Goal: Task Accomplishment & Management: Use online tool/utility

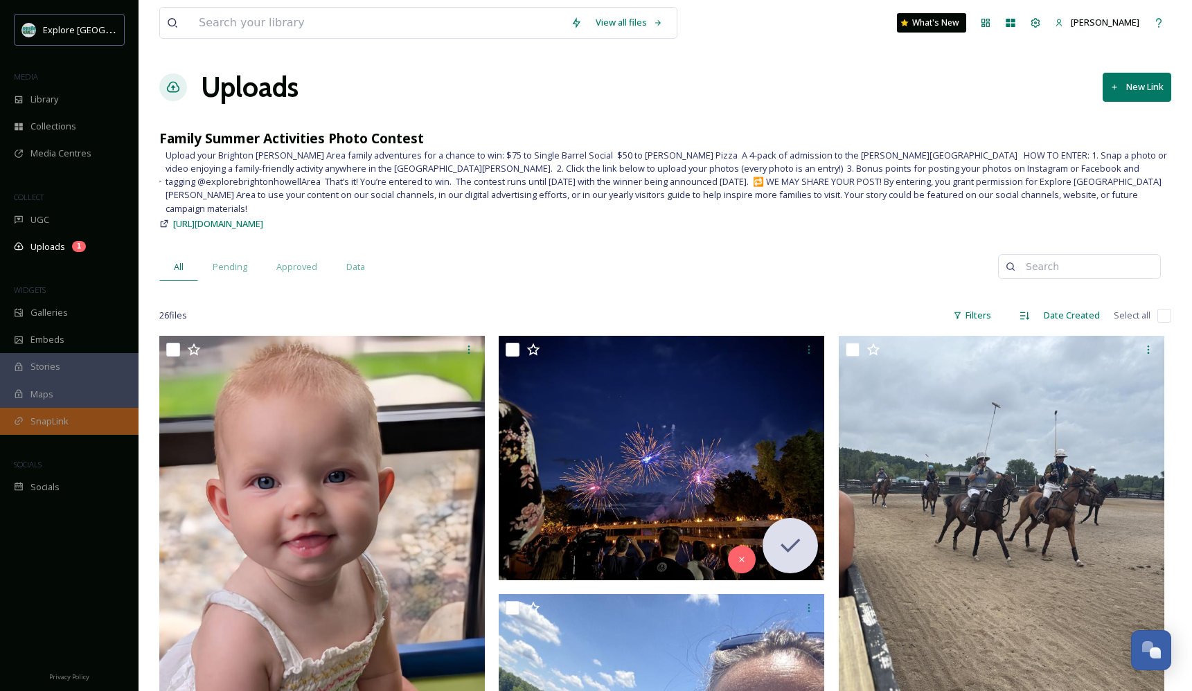
click at [73, 409] on div "SnapLink" at bounding box center [69, 421] width 138 height 27
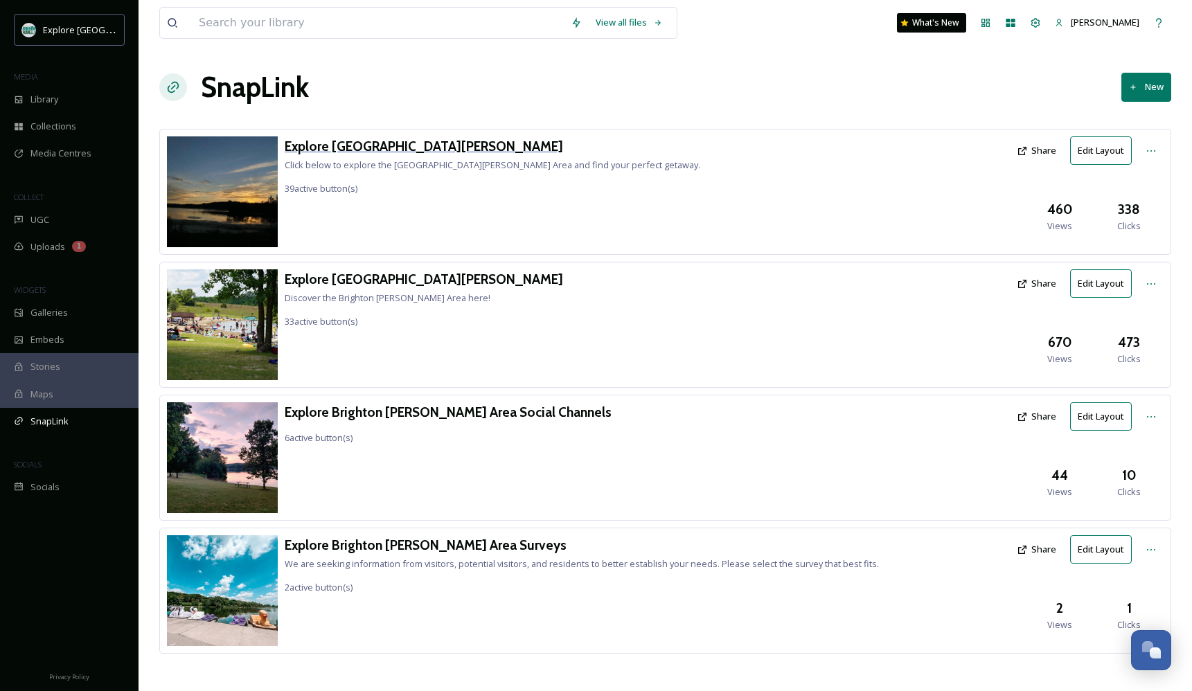
click at [381, 143] on h3 "Explore [GEOGRAPHIC_DATA][PERSON_NAME]" at bounding box center [492, 146] width 415 height 20
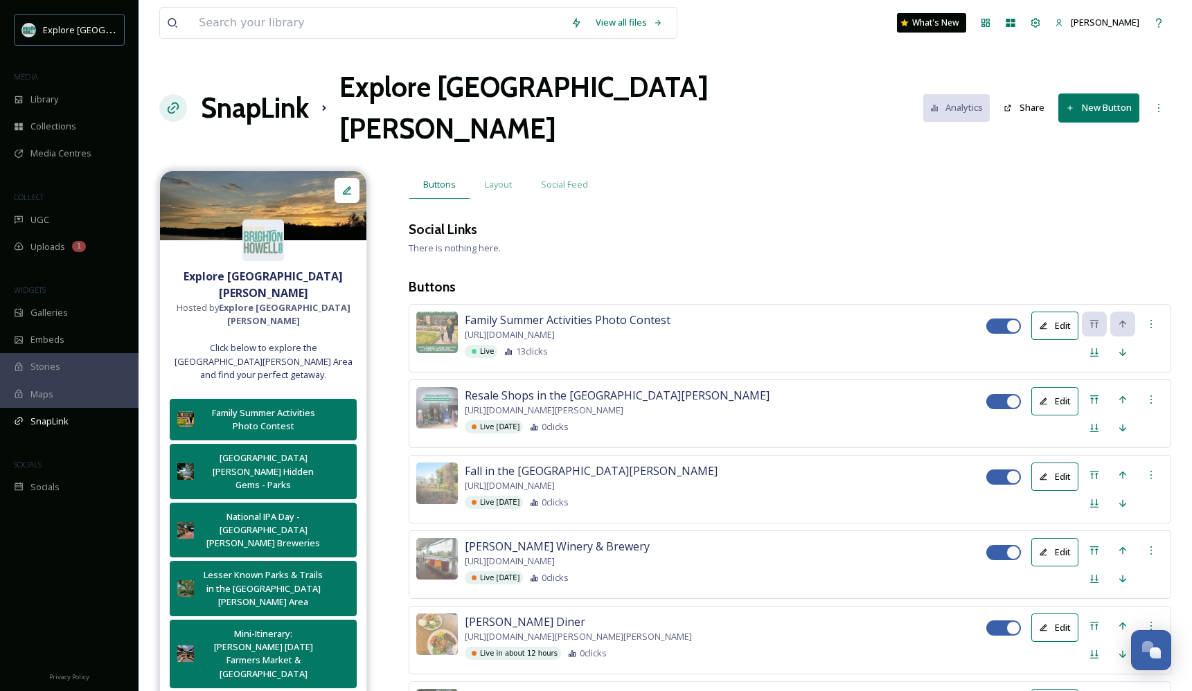
click at [1083, 93] on button "New Button" at bounding box center [1098, 107] width 81 height 28
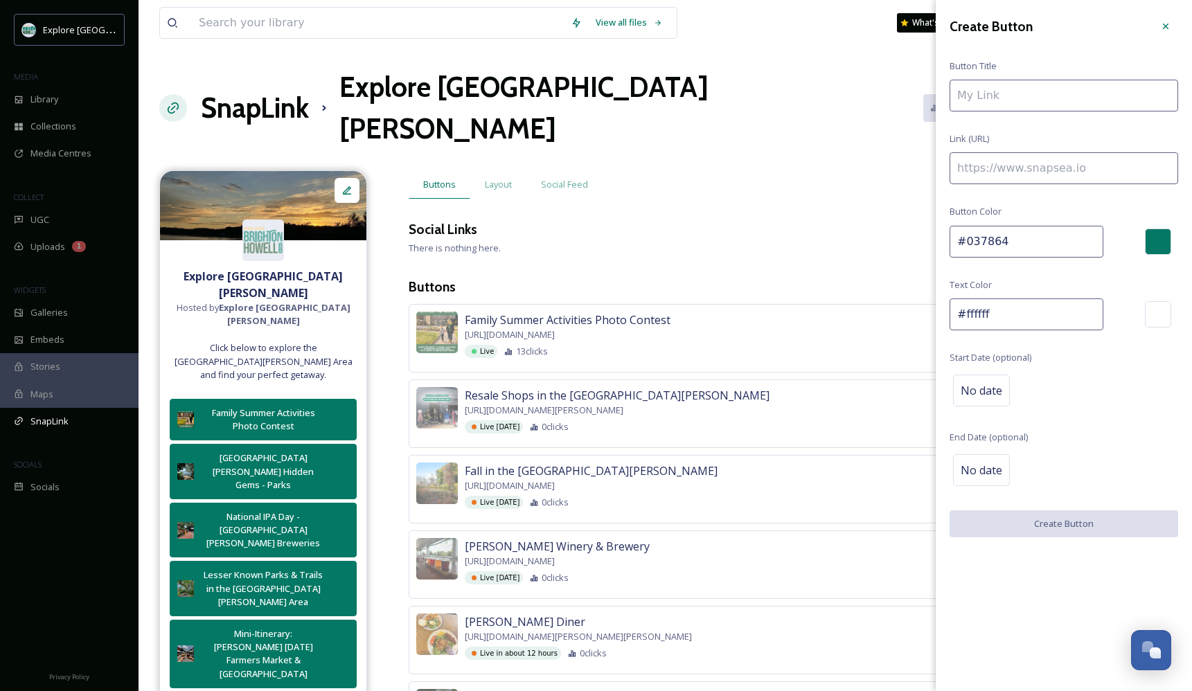
click at [1012, 175] on input at bounding box center [1063, 168] width 228 height 32
paste input "[URL][DOMAIN_NAME]"
type input "[URL][DOMAIN_NAME]"
click at [1034, 103] on input "To enrich screen reader interactions, please activate Accessibility in Grammarl…" at bounding box center [1063, 96] width 228 height 32
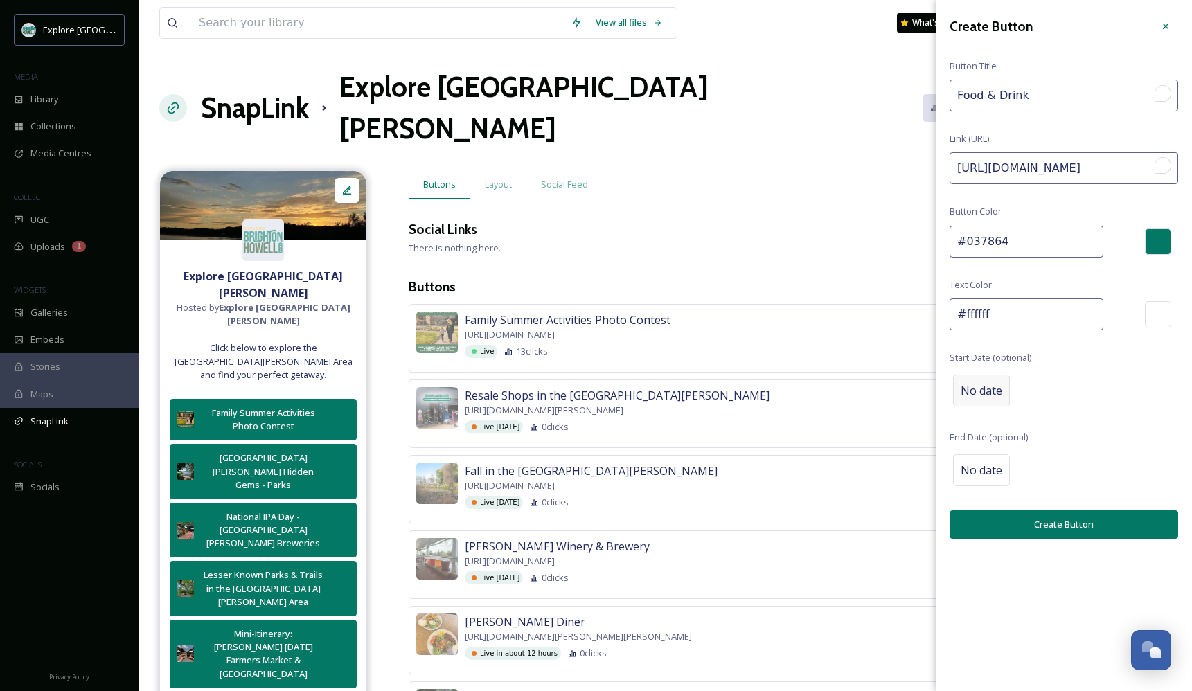
type input "Food & Drink"
click at [984, 387] on span "No date" at bounding box center [981, 390] width 42 height 17
click at [1027, 387] on input "text" at bounding box center [1022, 390] width 138 height 30
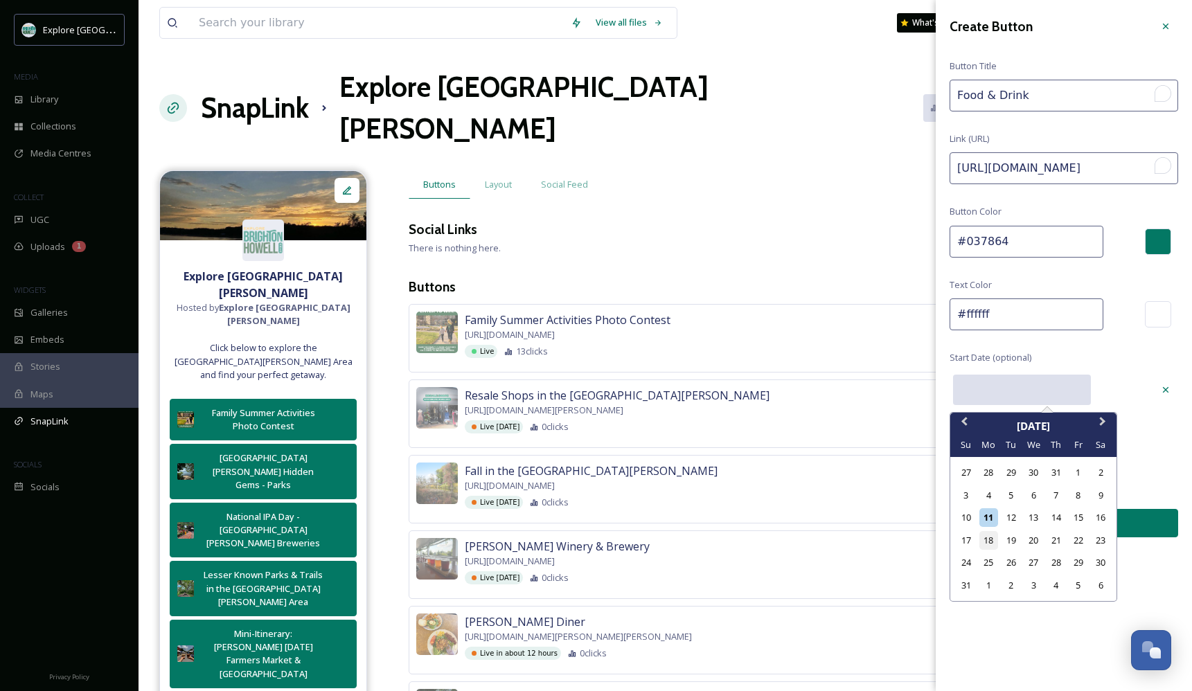
click at [988, 538] on div "18" at bounding box center [988, 540] width 19 height 19
type input "[DATE]"
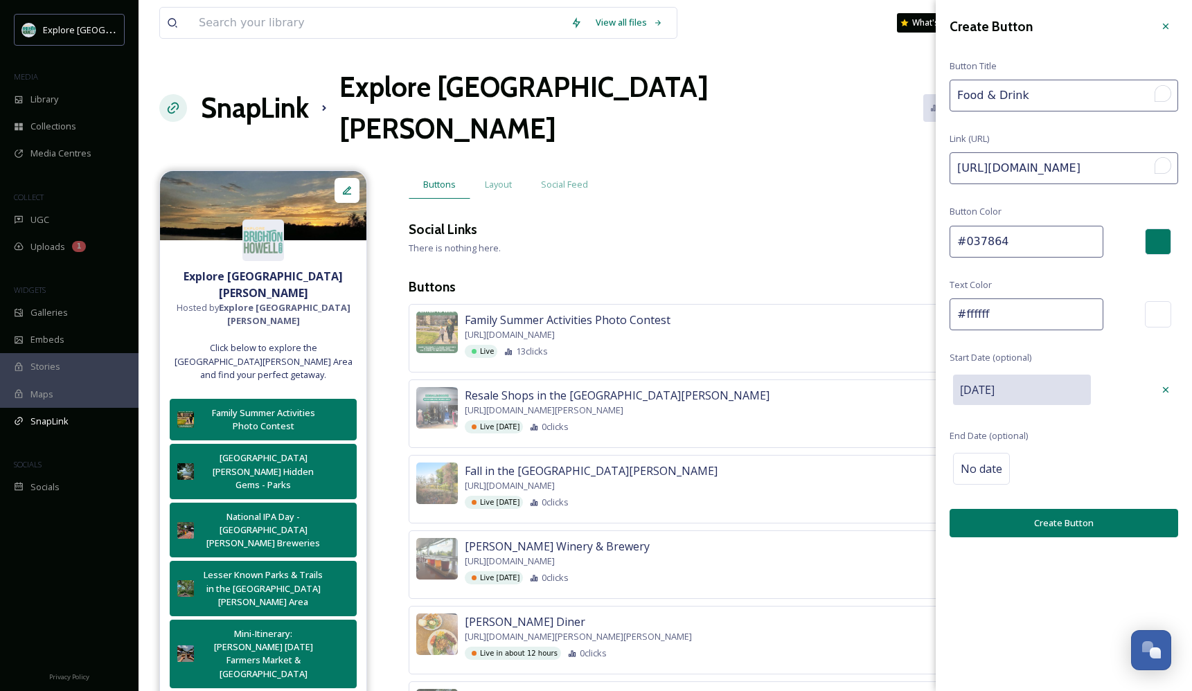
click at [1021, 509] on button "Create Button" at bounding box center [1063, 523] width 228 height 28
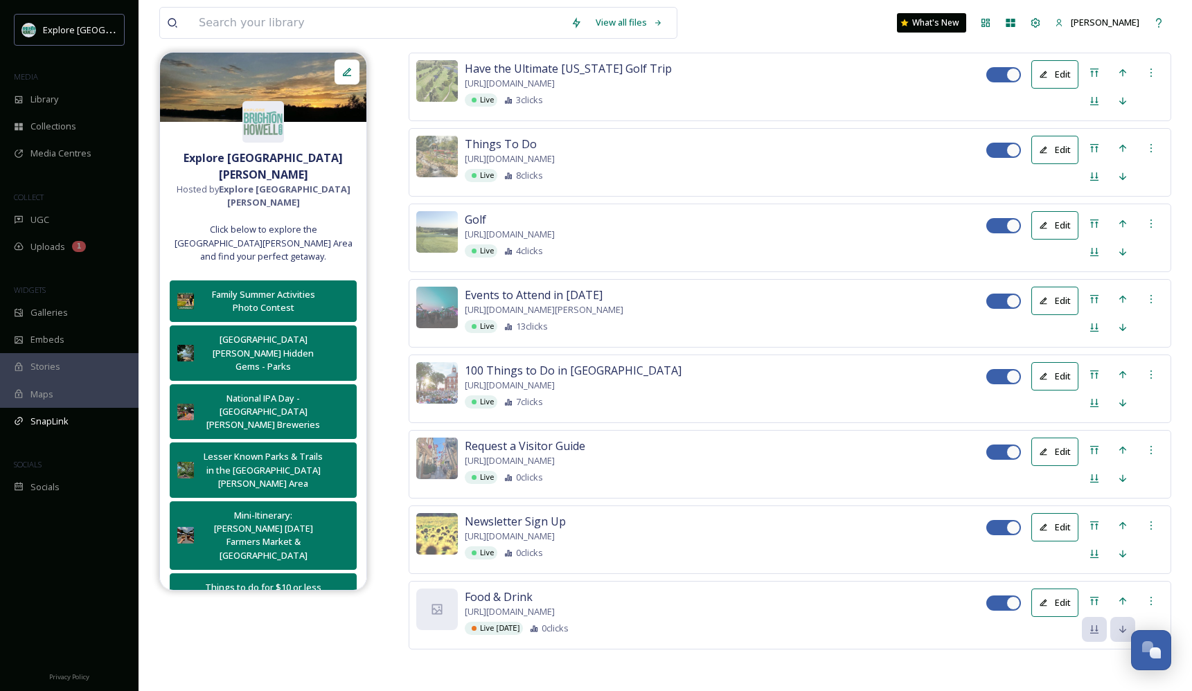
scroll to position [2873, 0]
click at [1097, 597] on icon at bounding box center [1094, 601] width 8 height 8
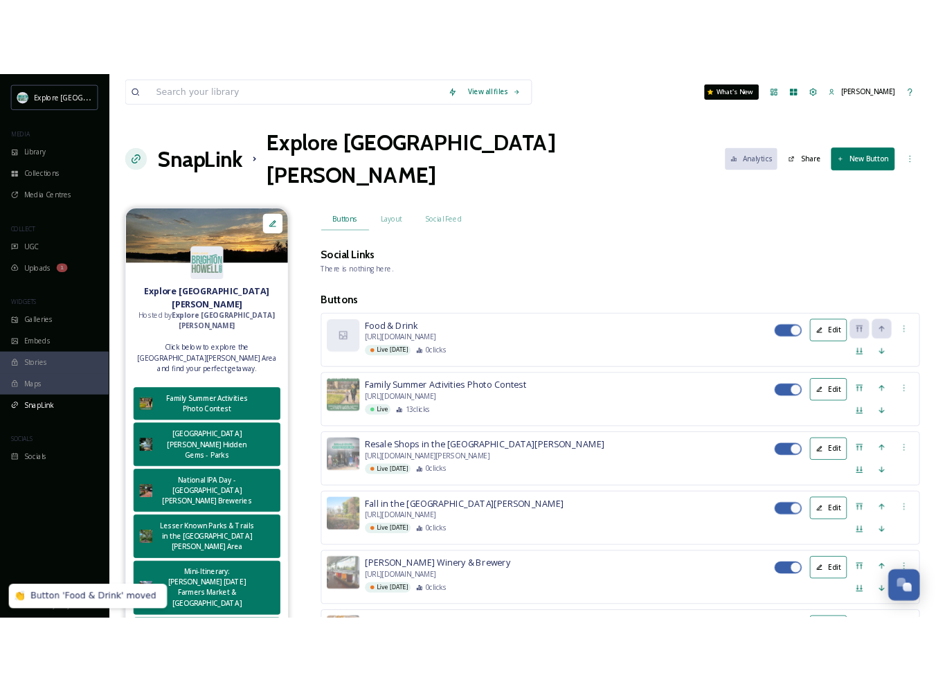
scroll to position [0, 0]
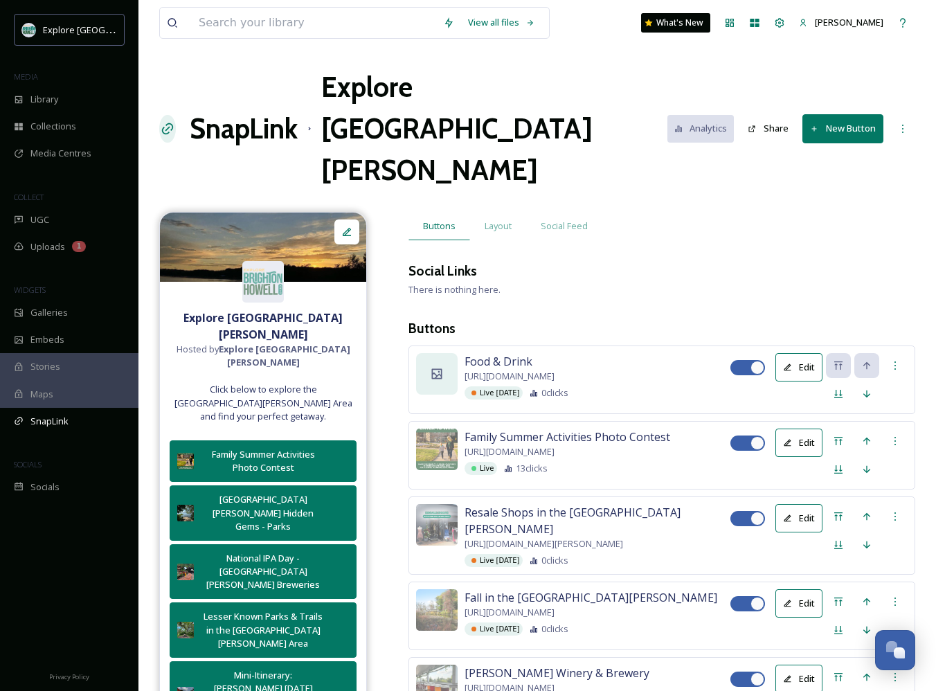
click at [436, 368] on icon at bounding box center [437, 373] width 10 height 10
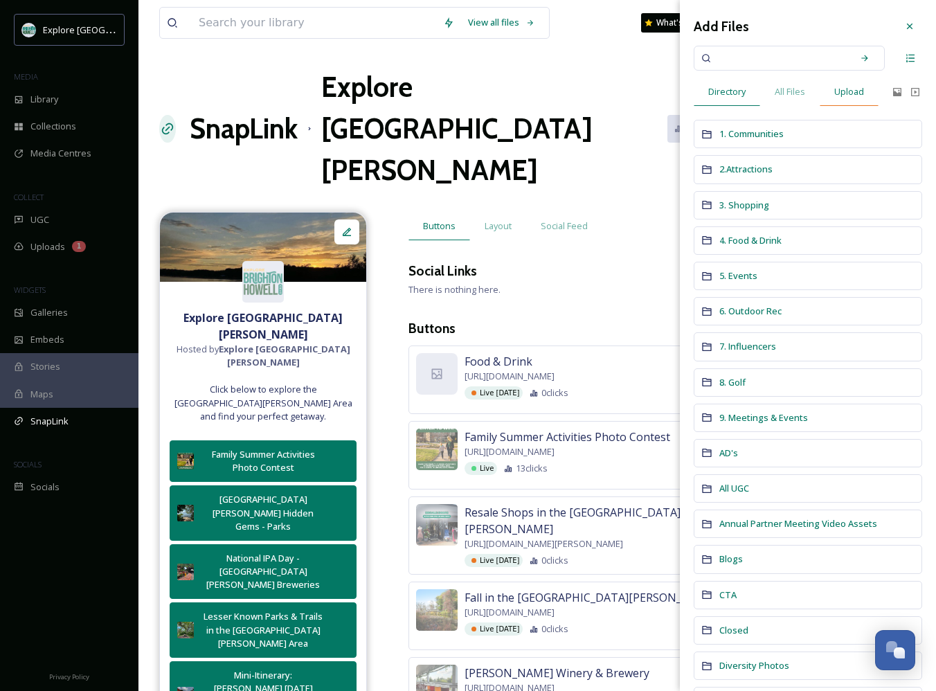
click at [854, 91] on span "Upload" at bounding box center [849, 91] width 30 height 13
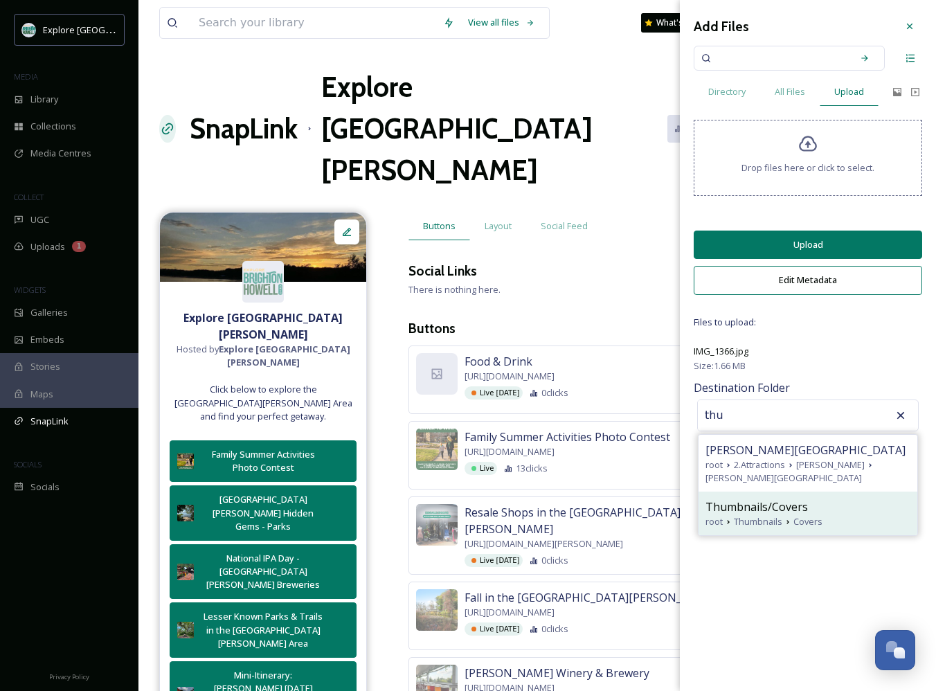
click at [741, 515] on span "Thumbnails/Covers" at bounding box center [757, 507] width 102 height 17
type input "Thumbnails/Covers"
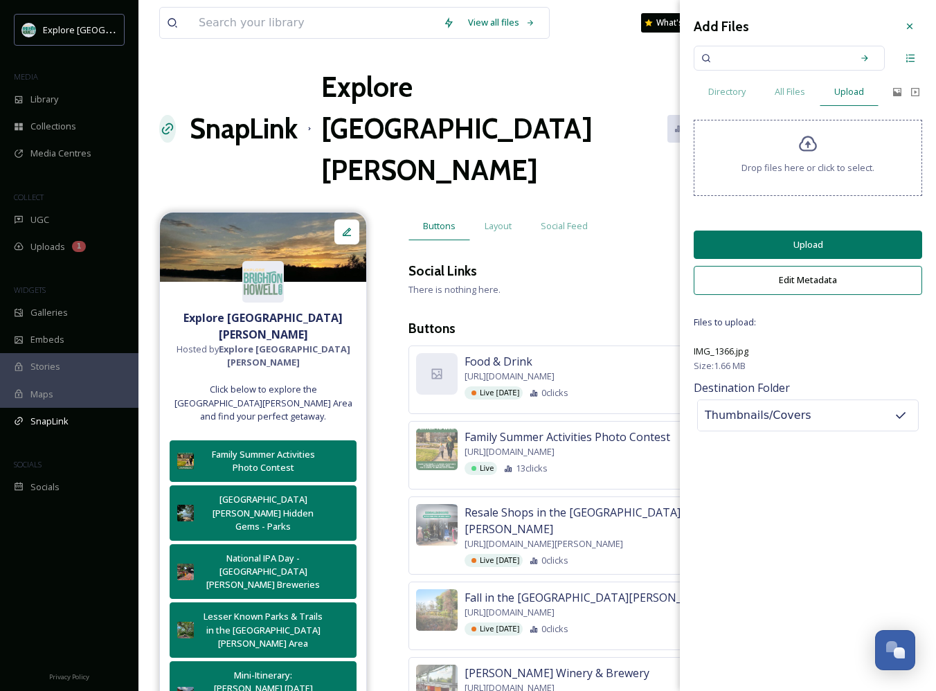
click at [782, 255] on button "Upload" at bounding box center [808, 245] width 228 height 28
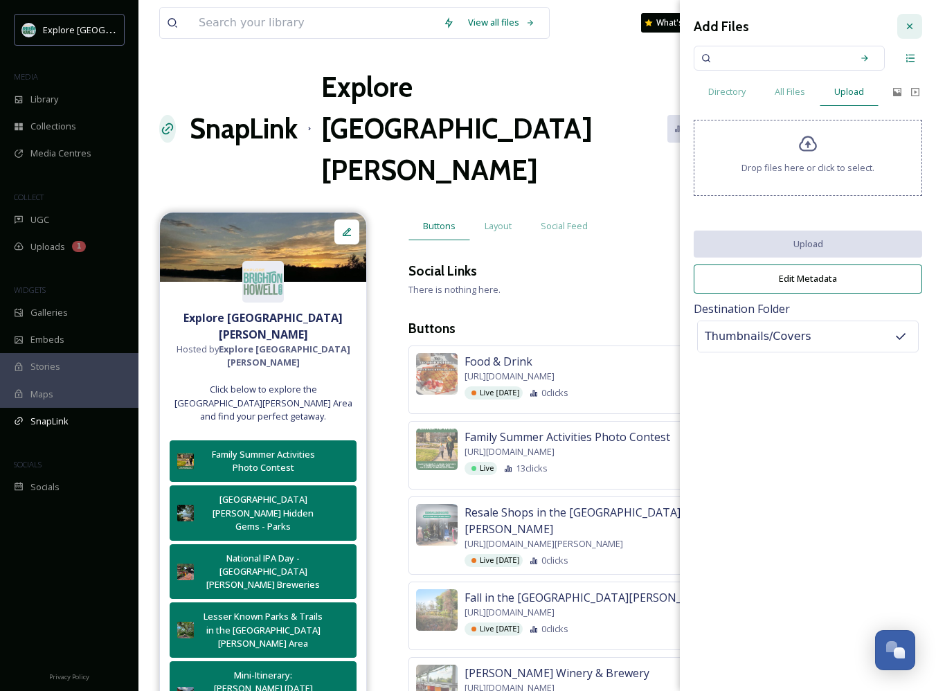
click at [912, 26] on icon at bounding box center [909, 26] width 11 height 11
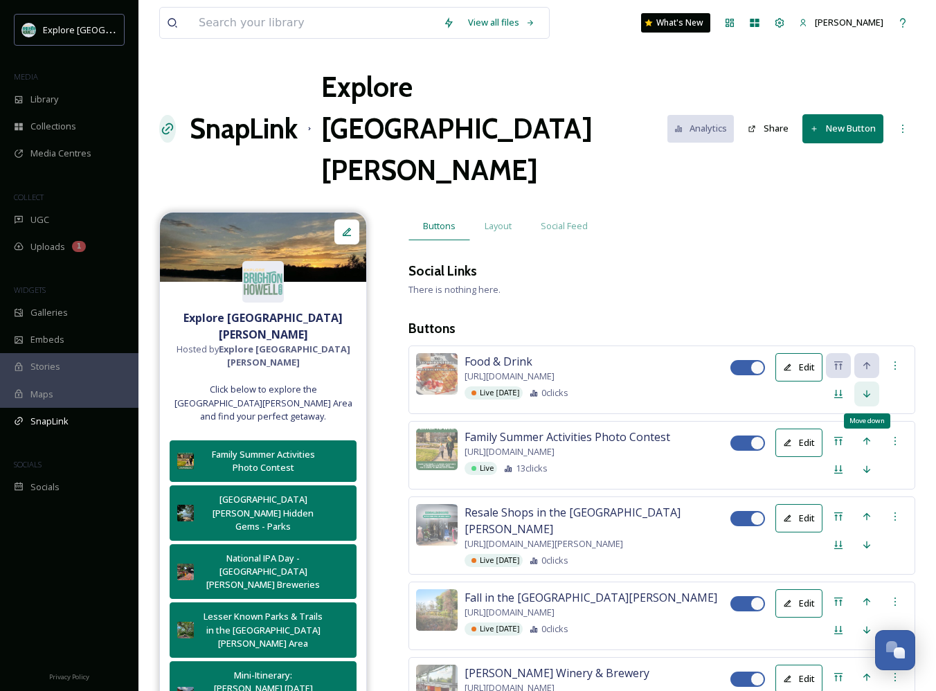
click at [865, 388] on icon at bounding box center [866, 393] width 11 height 11
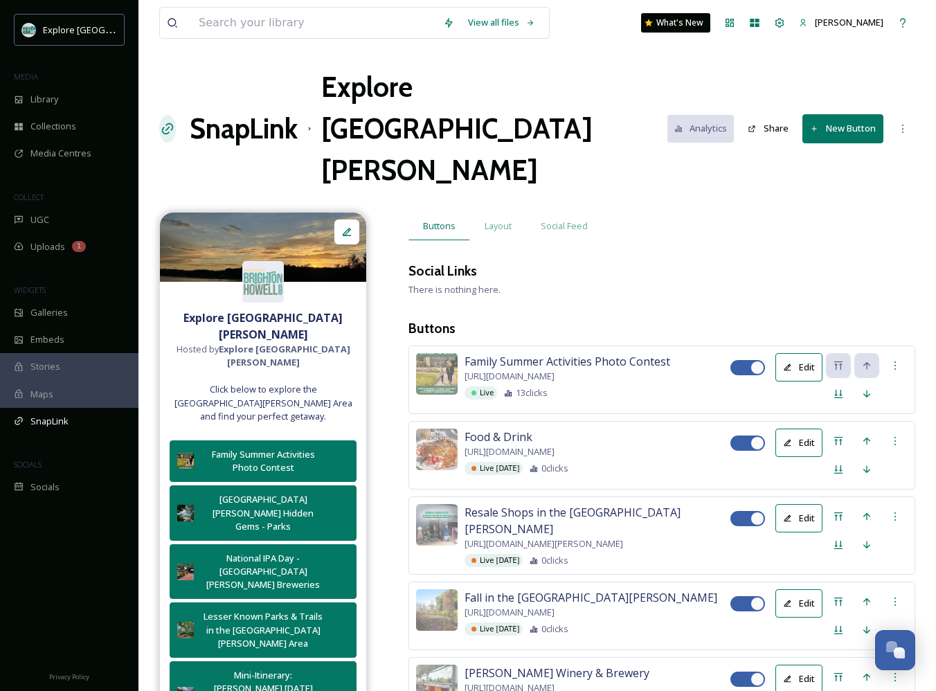
click at [843, 114] on button "New Button" at bounding box center [842, 128] width 81 height 28
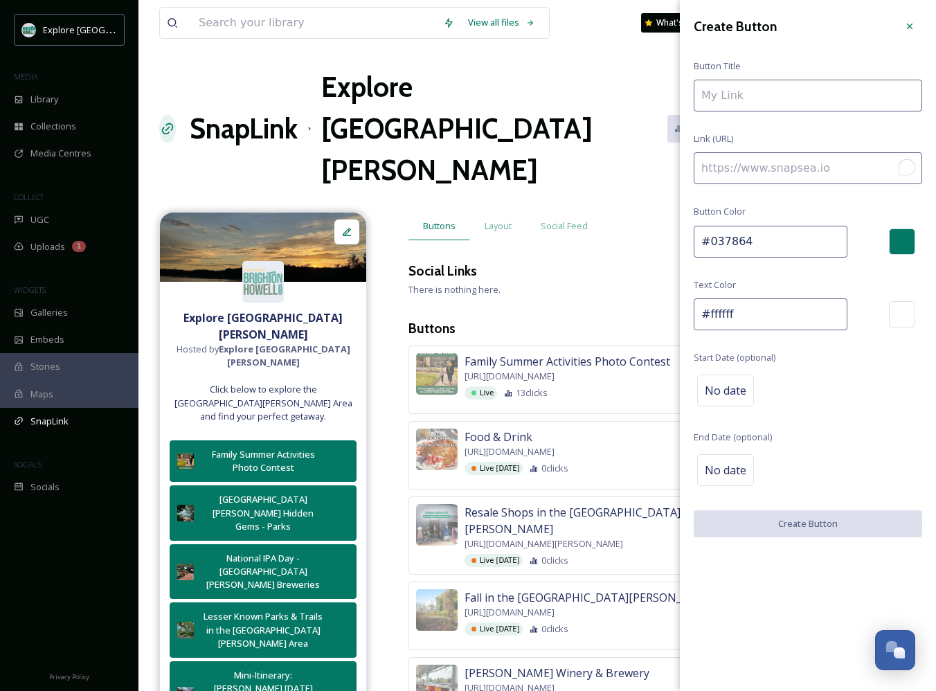
click at [810, 158] on input "To enrich screen reader interactions, please activate Accessibility in Grammarl…" at bounding box center [808, 168] width 228 height 32
paste input "[URL][DOMAIN_NAME][PERSON_NAME][PERSON_NAME]"
type input "[URL][DOMAIN_NAME][PERSON_NAME][PERSON_NAME]"
click at [805, 96] on input "To enrich screen reader interactions, please activate Accessibility in Grammarl…" at bounding box center [808, 96] width 228 height 32
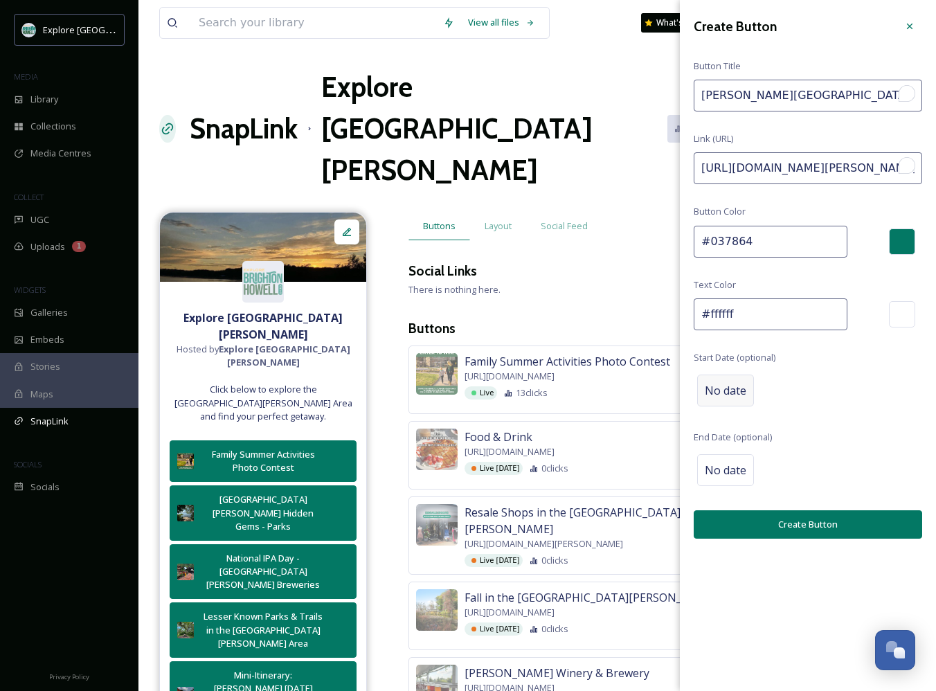
type input "[PERSON_NAME][GEOGRAPHIC_DATA]"
click at [721, 387] on span "No date" at bounding box center [726, 390] width 42 height 17
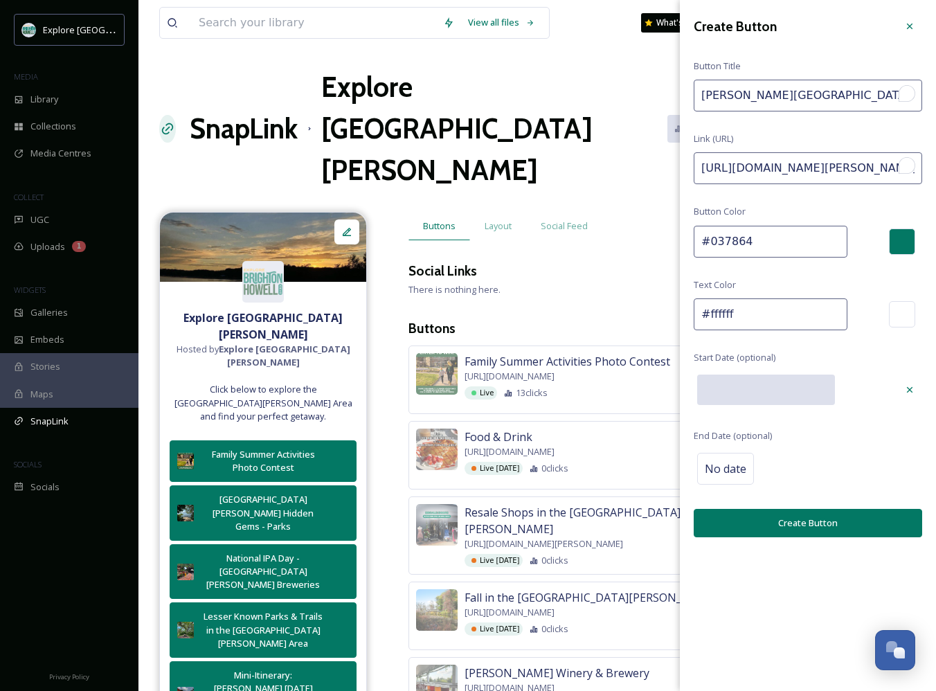
click at [724, 388] on input "text" at bounding box center [766, 390] width 138 height 30
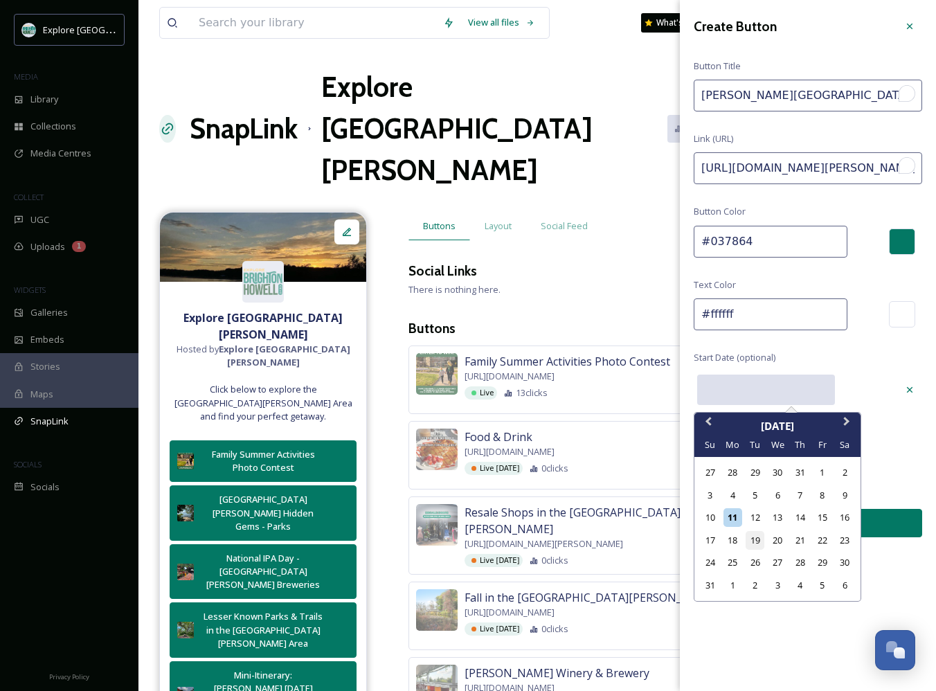
click at [757, 536] on div "19" at bounding box center [755, 540] width 19 height 19
type input "[DATE]"
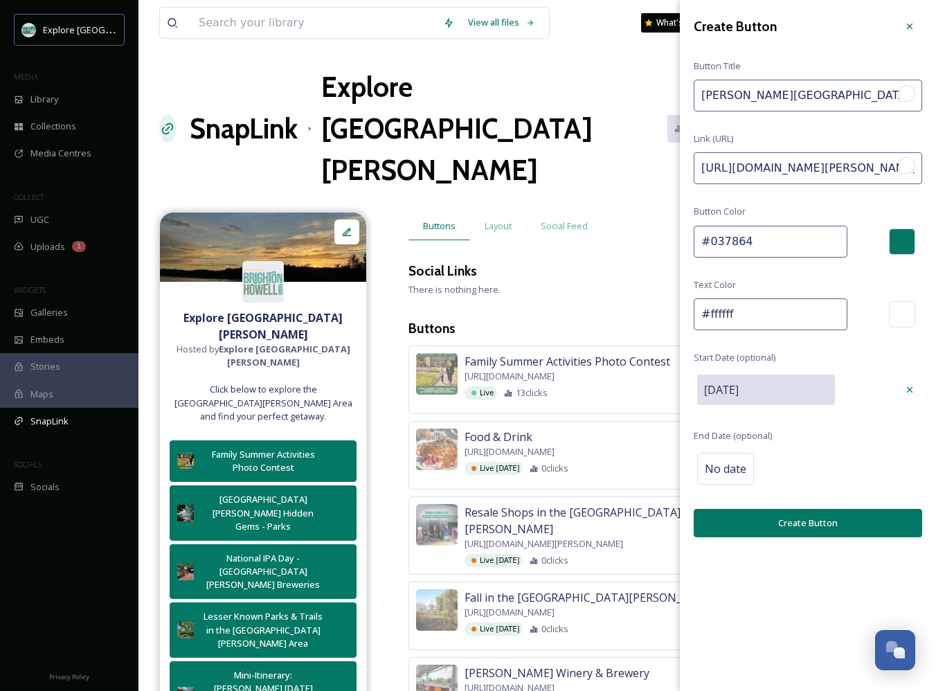
click at [781, 523] on button "Create Button" at bounding box center [808, 523] width 228 height 28
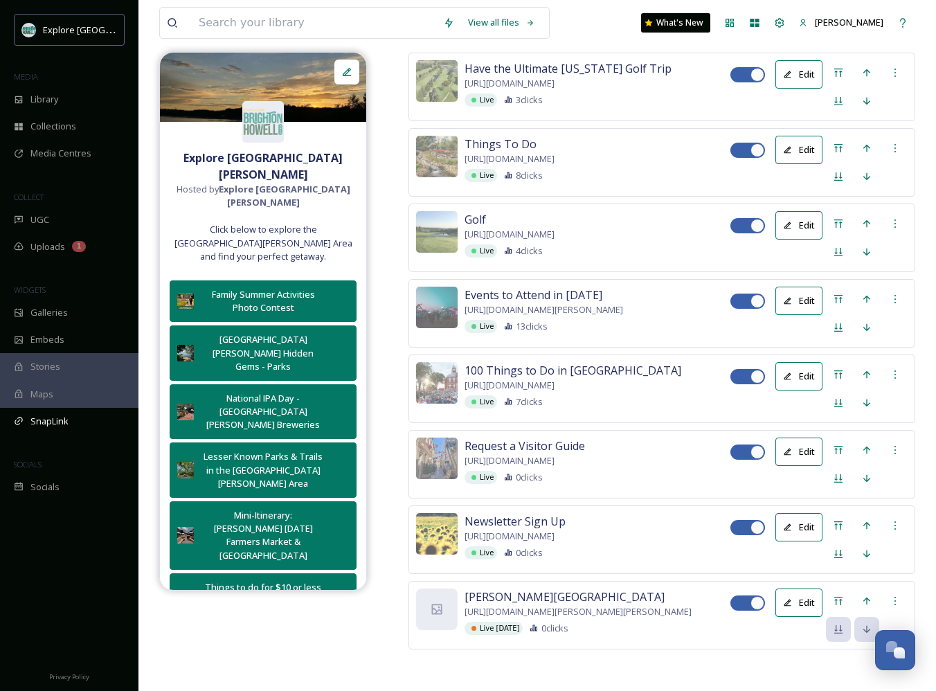
scroll to position [3964, 0]
click at [845, 589] on div "Move to Top" at bounding box center [838, 601] width 25 height 25
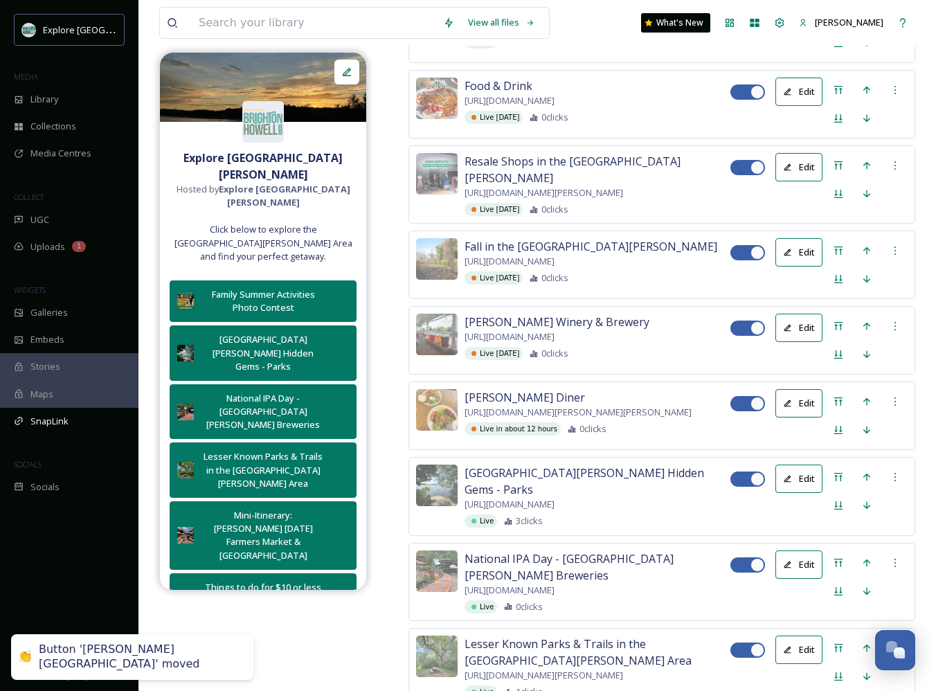
scroll to position [220, 0]
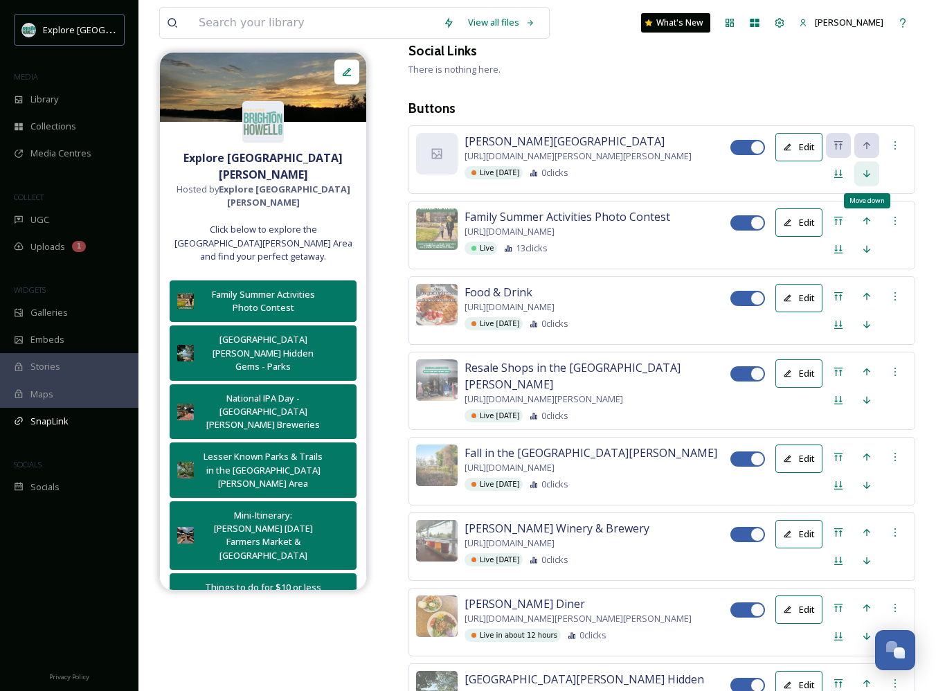
click at [865, 168] on icon at bounding box center [866, 173] width 11 height 11
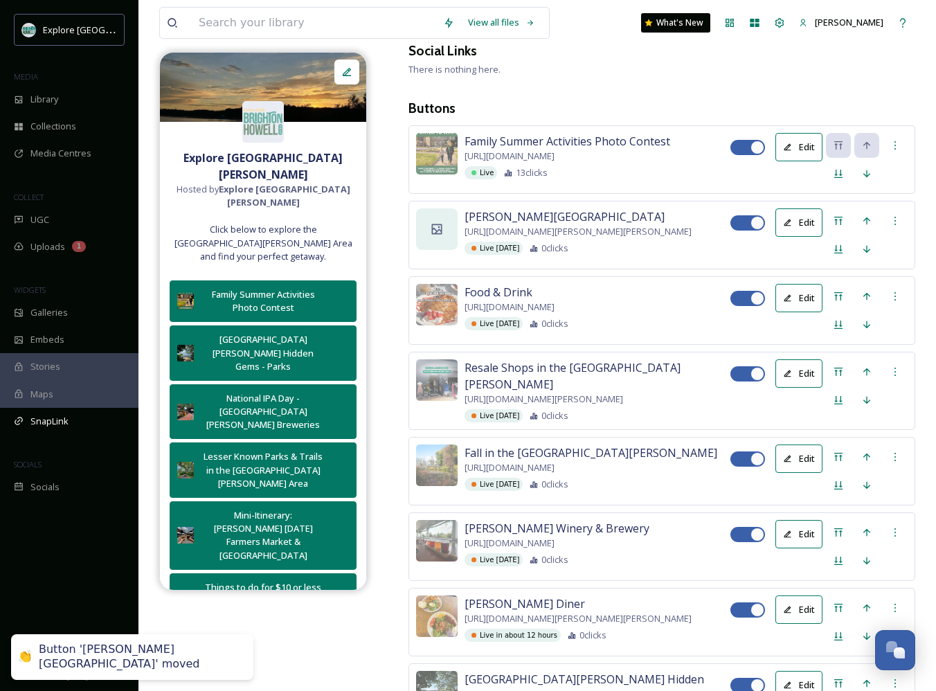
click at [440, 224] on icon at bounding box center [437, 229] width 10 height 10
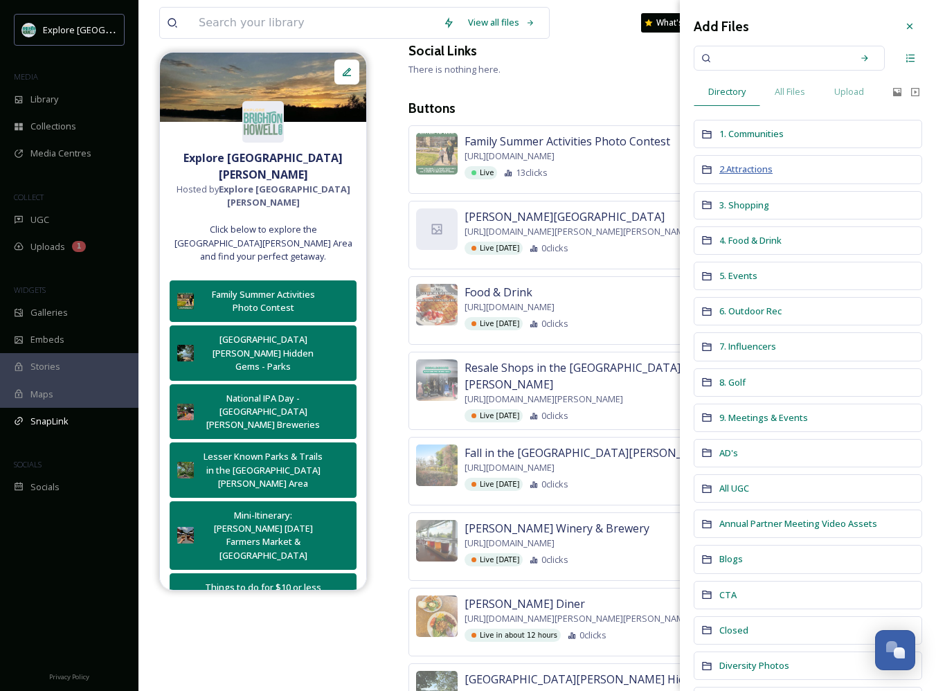
click at [751, 169] on span "2.Attractions" at bounding box center [745, 169] width 53 height 12
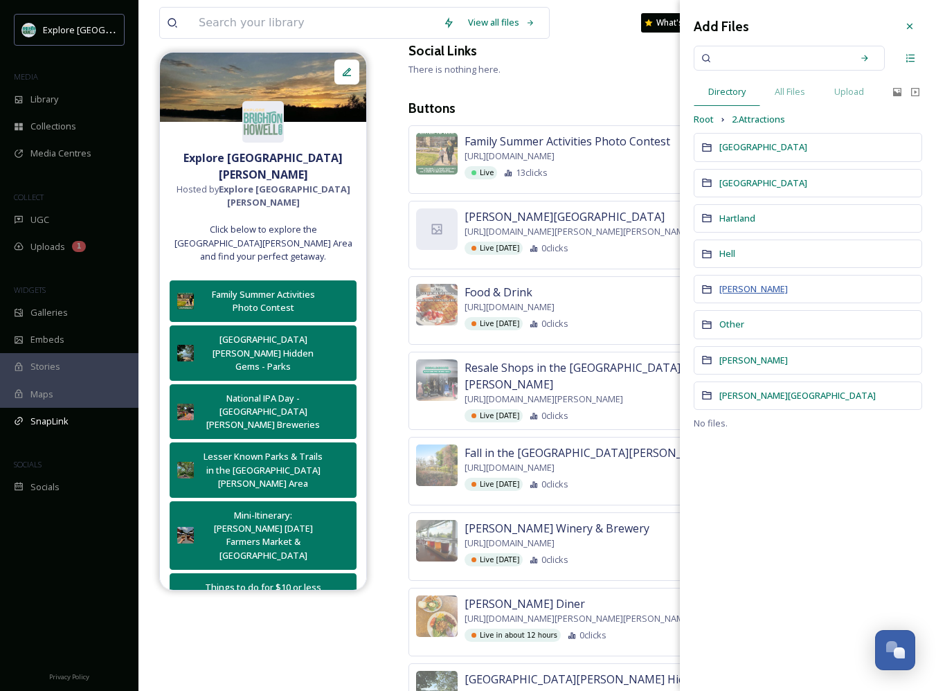
click at [735, 287] on span "[PERSON_NAME]" at bounding box center [753, 288] width 69 height 12
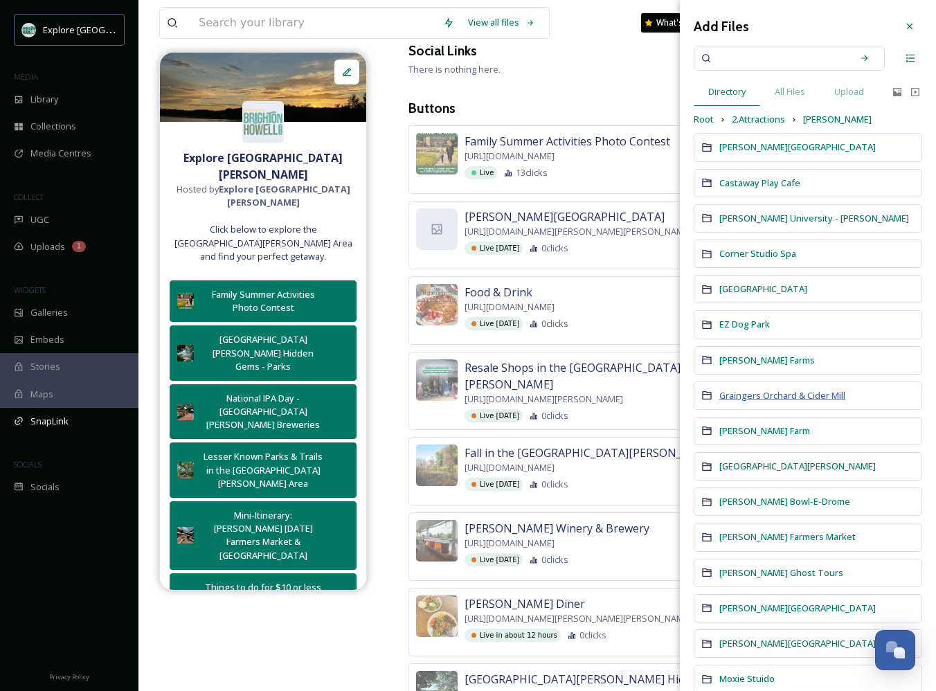
scroll to position [73, 0]
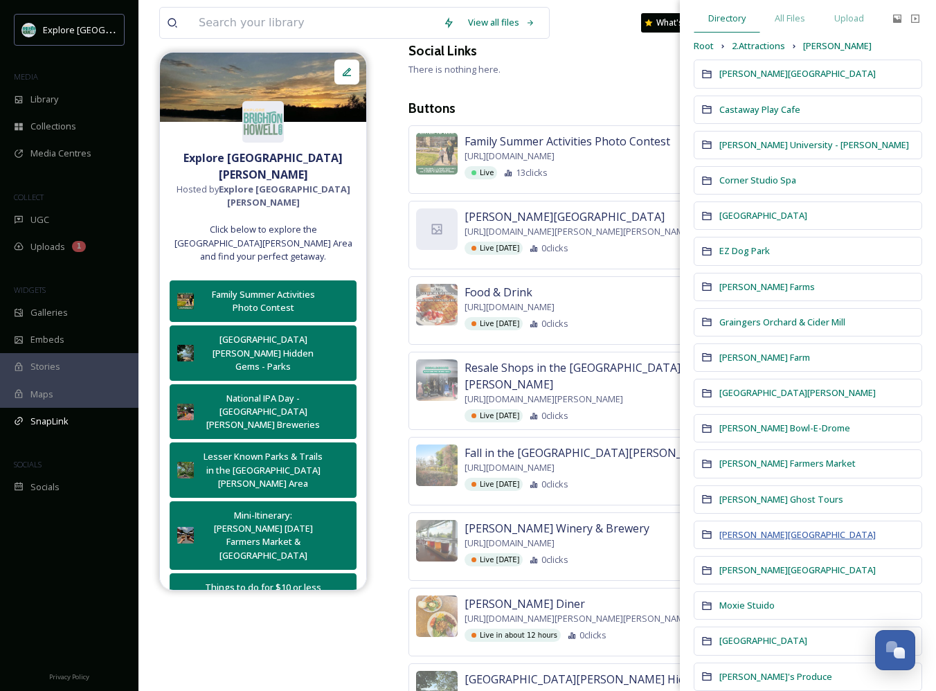
click at [748, 532] on span "[PERSON_NAME][GEOGRAPHIC_DATA]" at bounding box center [797, 534] width 156 height 12
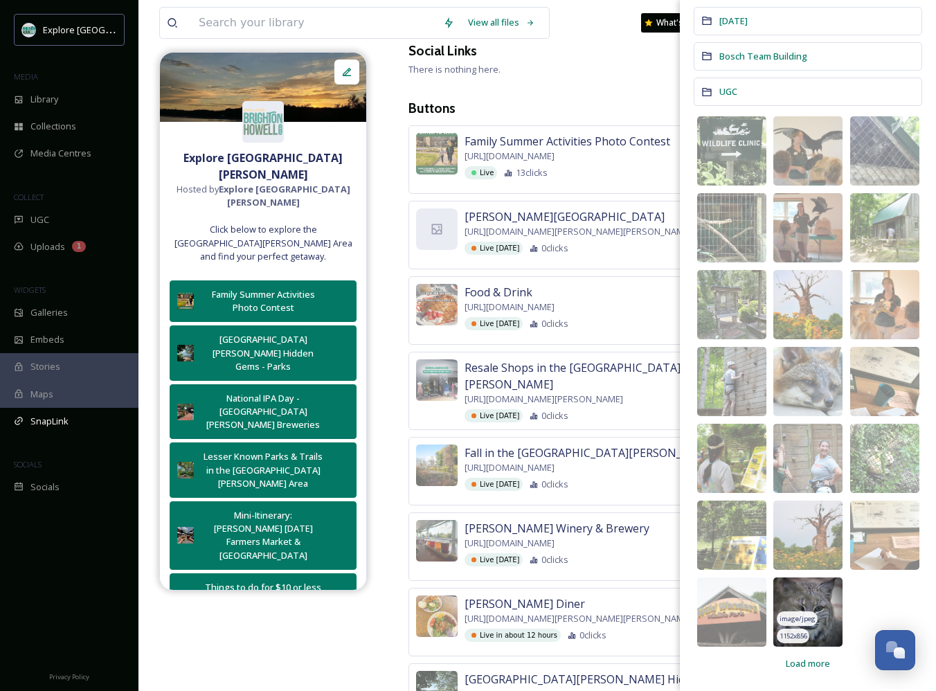
scroll to position [139, 0]
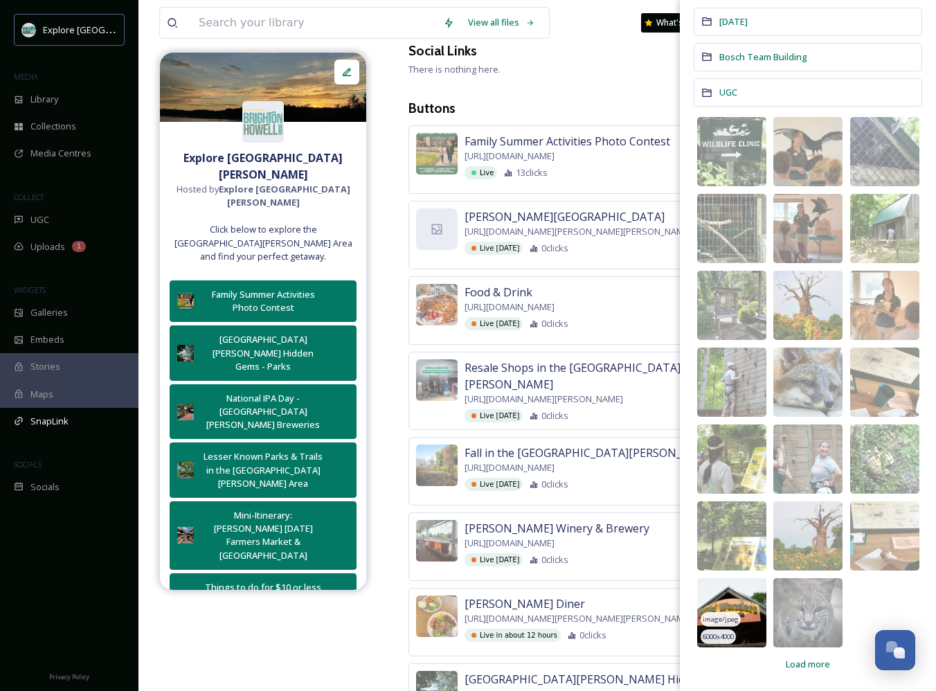
click at [743, 605] on img at bounding box center [731, 612] width 69 height 69
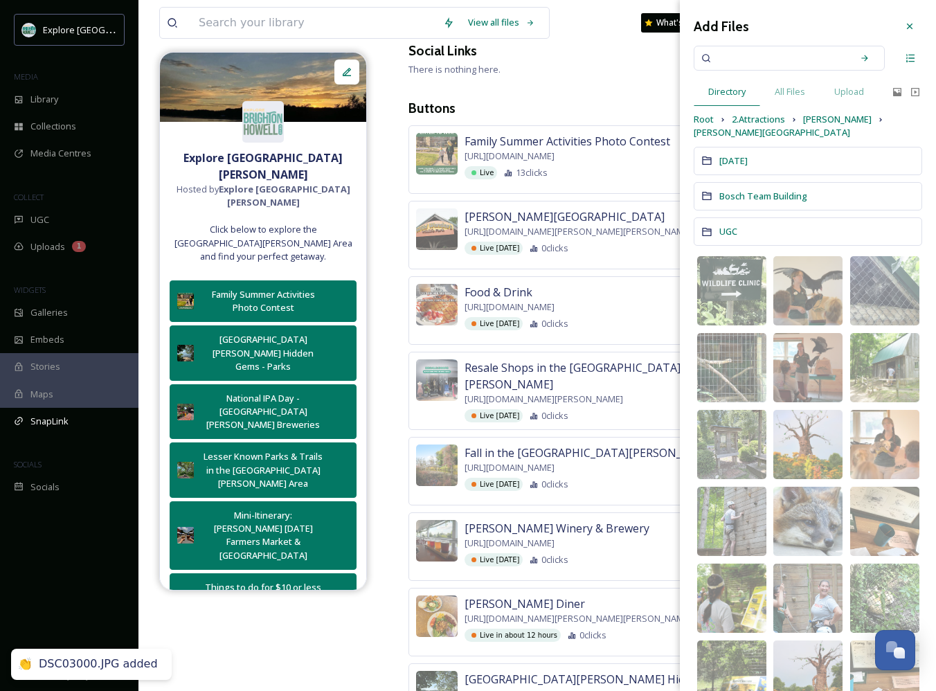
scroll to position [0, 0]
click at [909, 34] on div at bounding box center [909, 26] width 25 height 25
